Goal: Information Seeking & Learning: Understand process/instructions

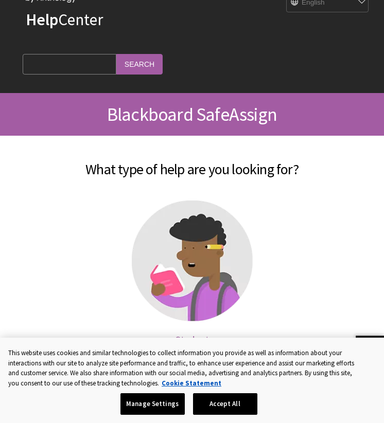
scroll to position [58, 0]
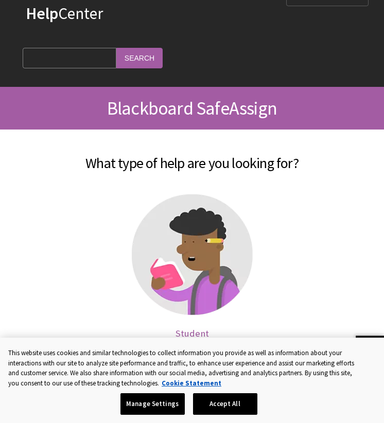
click at [196, 245] on img at bounding box center [192, 254] width 121 height 121
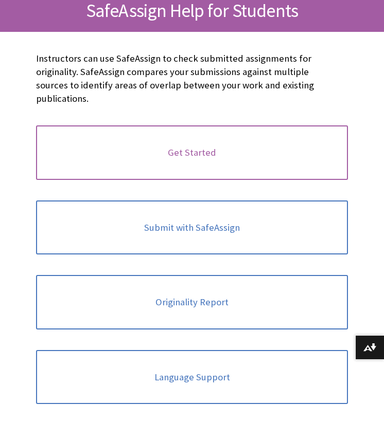
scroll to position [157, 0]
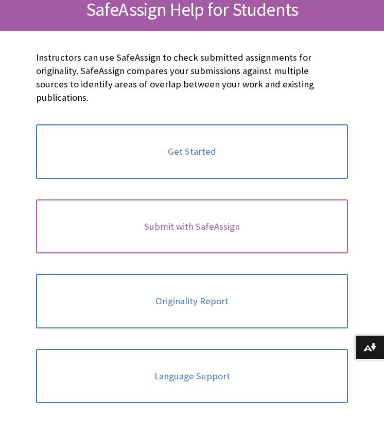
click at [202, 224] on link "Submit with SafeAssign" at bounding box center [192, 227] width 312 height 55
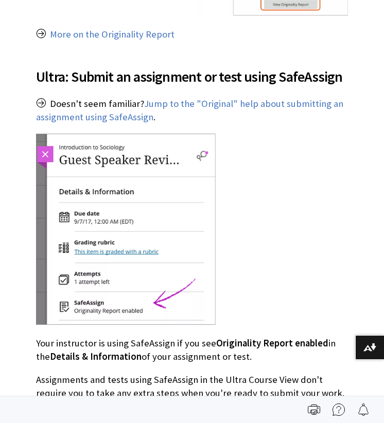
scroll to position [1194, 0]
